Goal: Navigation & Orientation: Go to known website

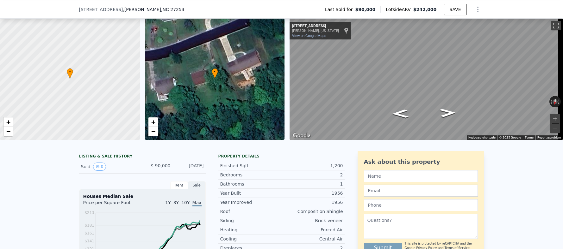
scroll to position [622, 0]
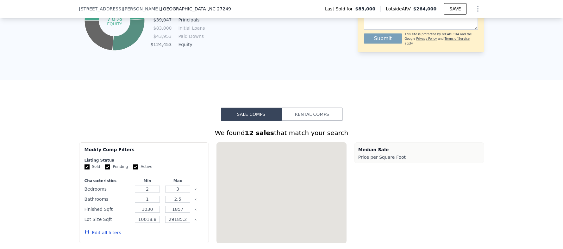
scroll to position [615, 0]
